Goal: Communication & Community: Answer question/provide support

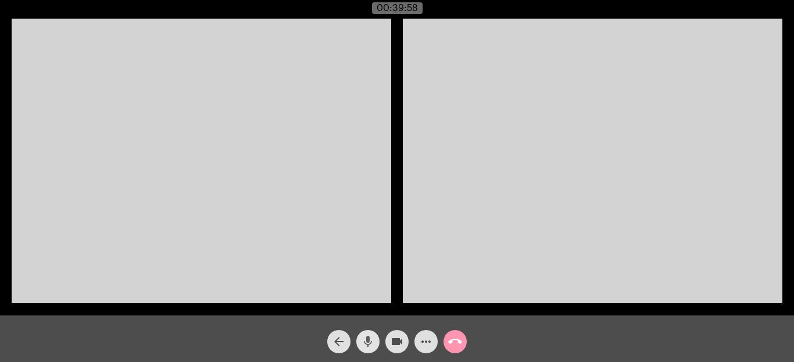
click at [365, 341] on mat-icon "mic" at bounding box center [368, 341] width 14 height 14
click at [365, 341] on mat-icon "mic_off" at bounding box center [368, 341] width 14 height 14
click at [457, 344] on mat-icon "call_end" at bounding box center [455, 341] width 14 height 14
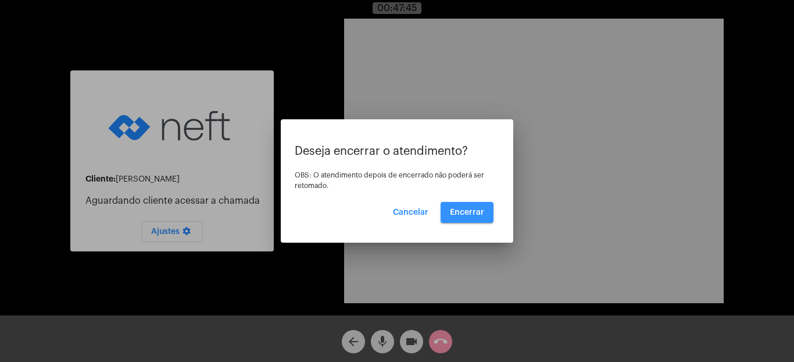
click at [477, 215] on span "Encerrar" at bounding box center [467, 212] width 34 height 8
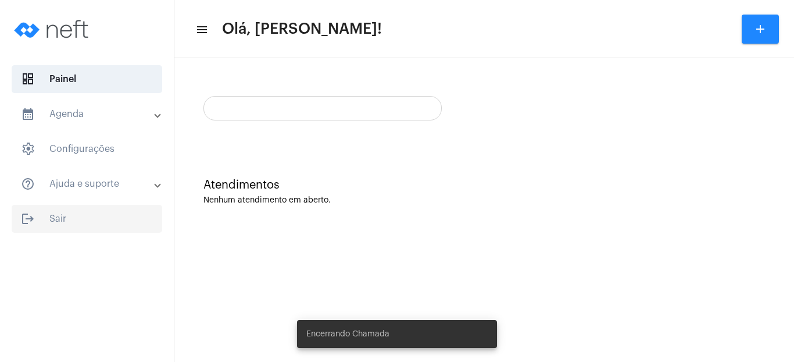
click at [54, 219] on span "logout Sair" at bounding box center [87, 219] width 151 height 28
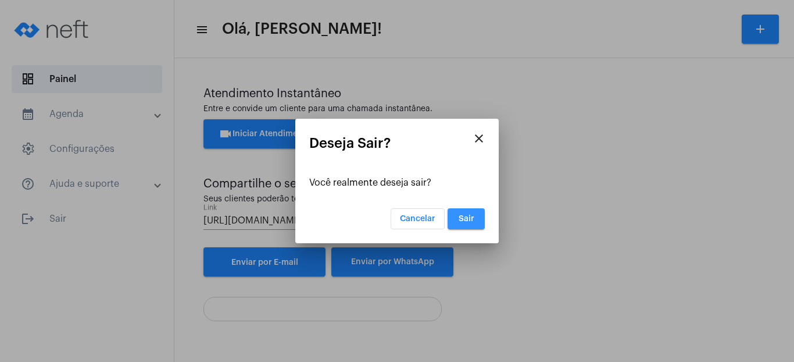
click at [458, 224] on button "Sair" at bounding box center [466, 218] width 37 height 21
